Goal: Navigation & Orientation: Find specific page/section

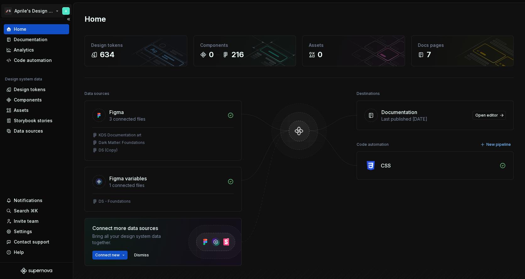
click at [46, 9] on html "🚀S Aprile's Design System Home Documentation Analytics Code automation Design s…" at bounding box center [262, 139] width 525 height 279
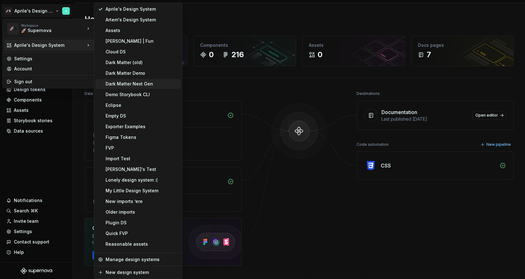
click at [137, 82] on div "Dark Matter Next Gen" at bounding box center [141, 84] width 73 height 6
